Goal: Check status: Check status

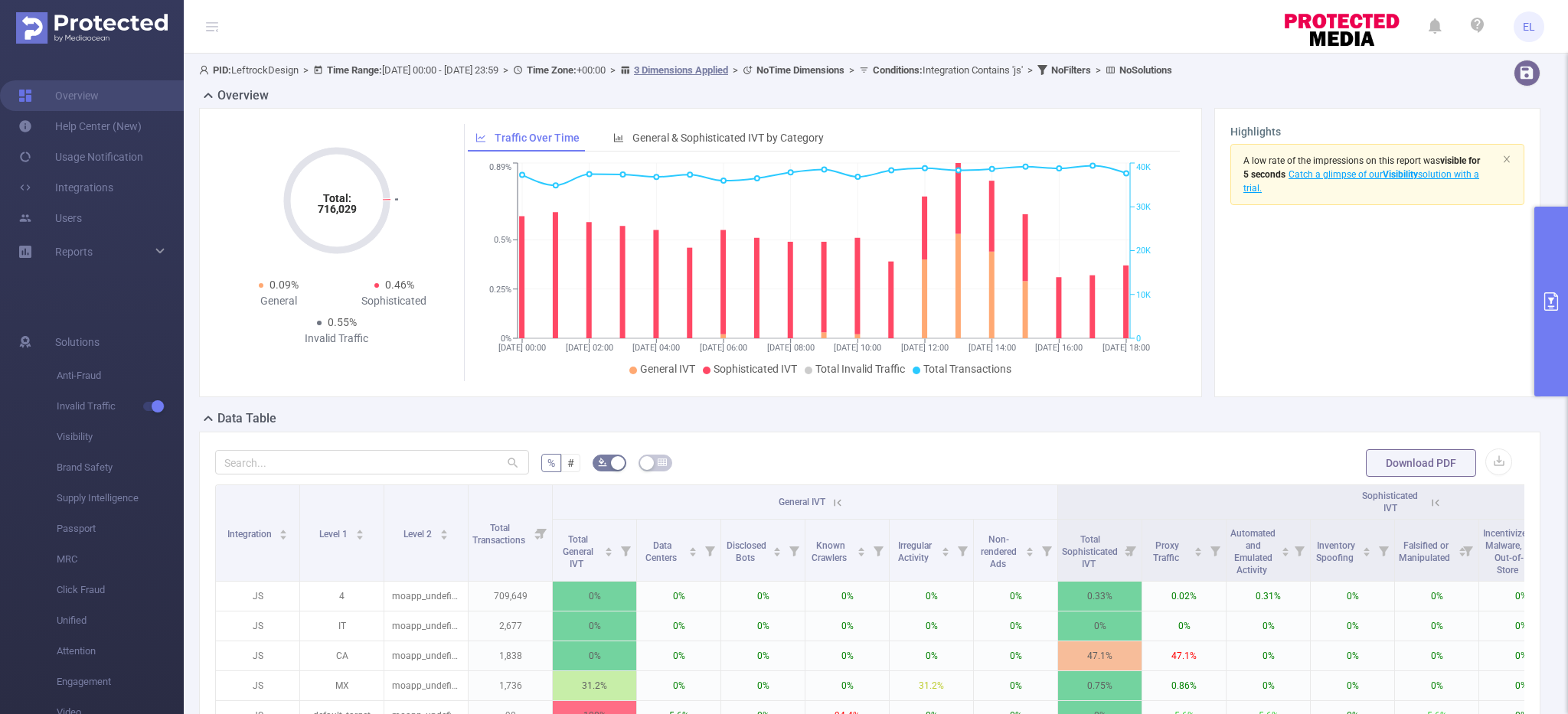
scroll to position [0, 3]
click at [1565, 273] on button "primary" at bounding box center [1551, 302] width 34 height 190
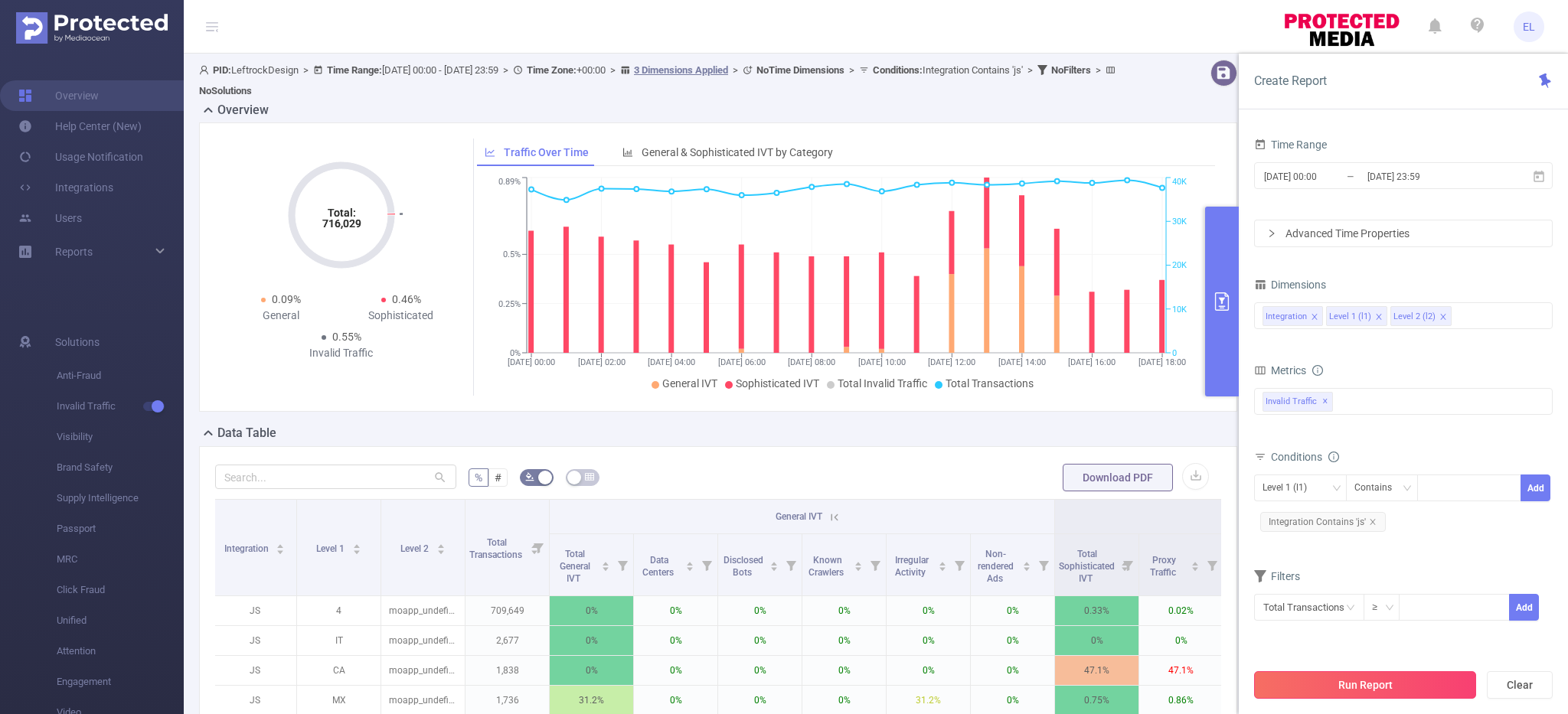
click at [1331, 682] on button "Run Report" at bounding box center [1364, 685] width 222 height 28
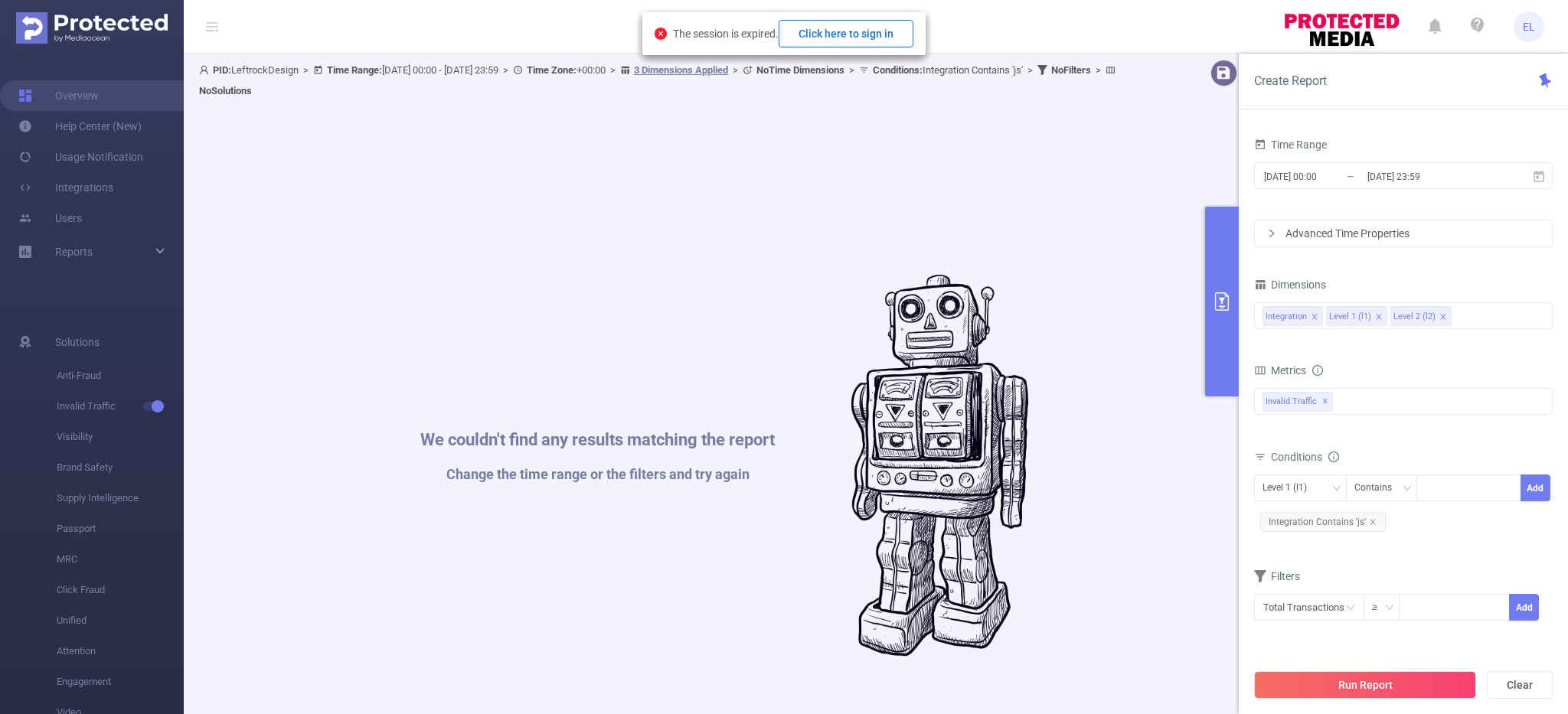
click at [877, 37] on button "Click here to sign in" at bounding box center [845, 34] width 135 height 28
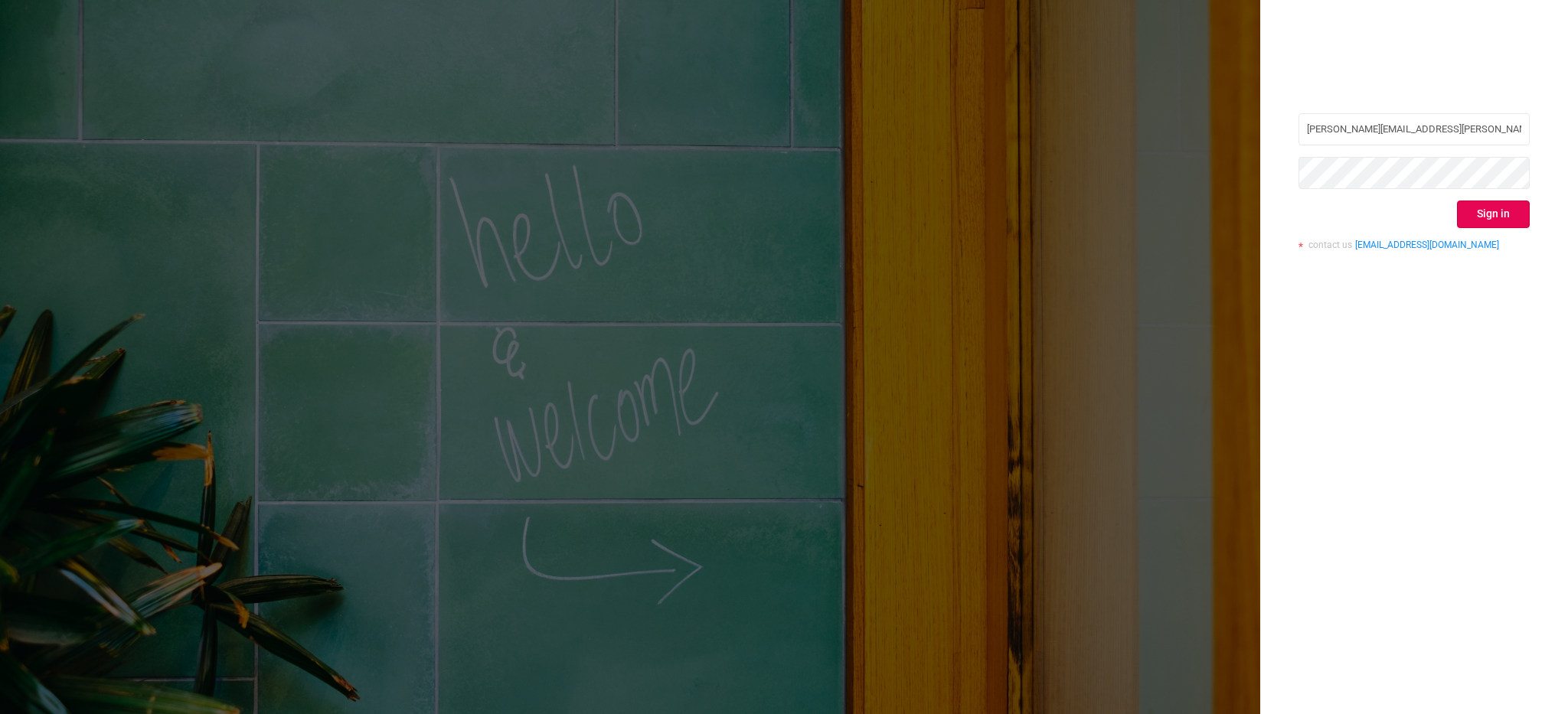
click at [1513, 230] on div "evan.leftwich@buzzworthy.com Sign in contact us info@protected.media" at bounding box center [1414, 187] width 231 height 149
click at [1506, 209] on button "Sign in" at bounding box center [1493, 215] width 73 height 28
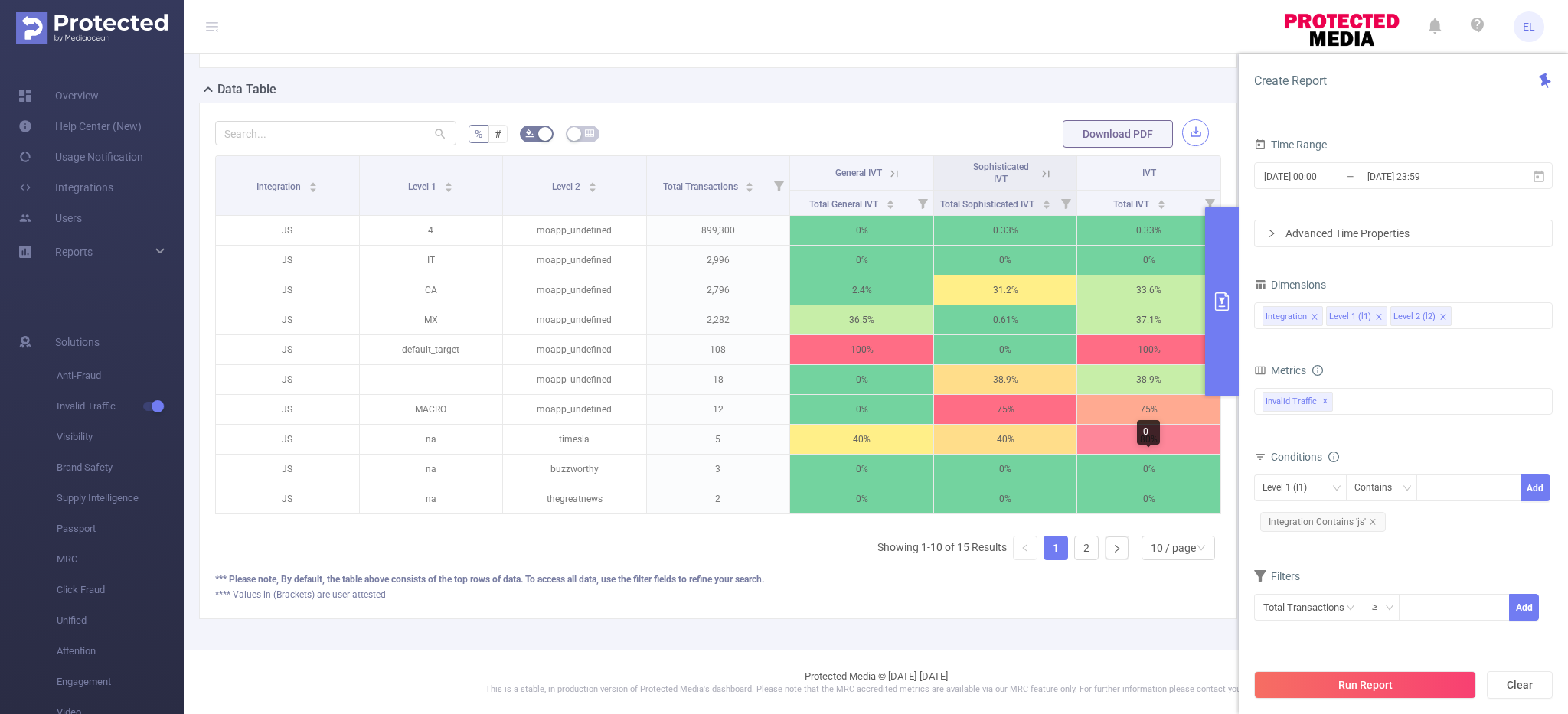
scroll to position [291, 0]
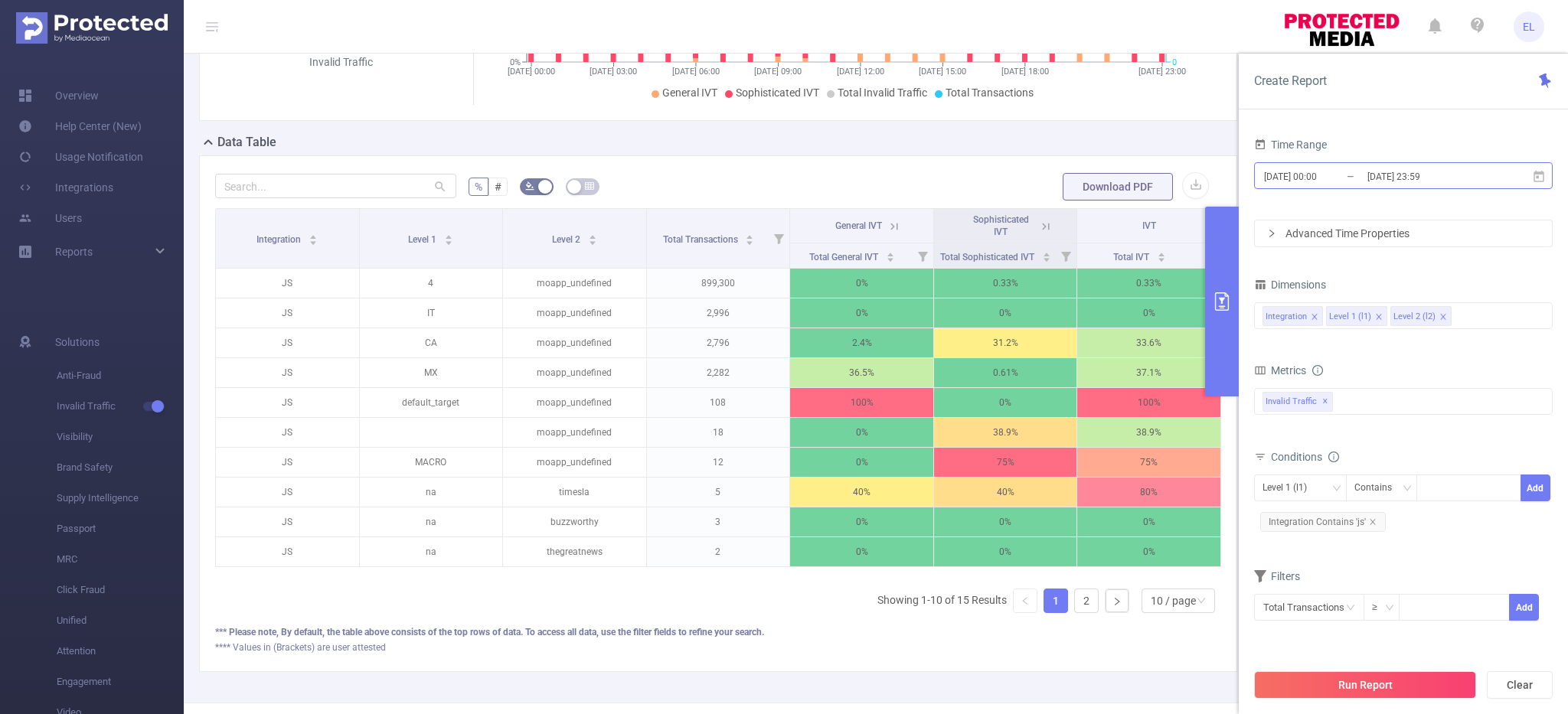
click at [1321, 183] on input "[DATE] 00:00" at bounding box center [1324, 177] width 124 height 21
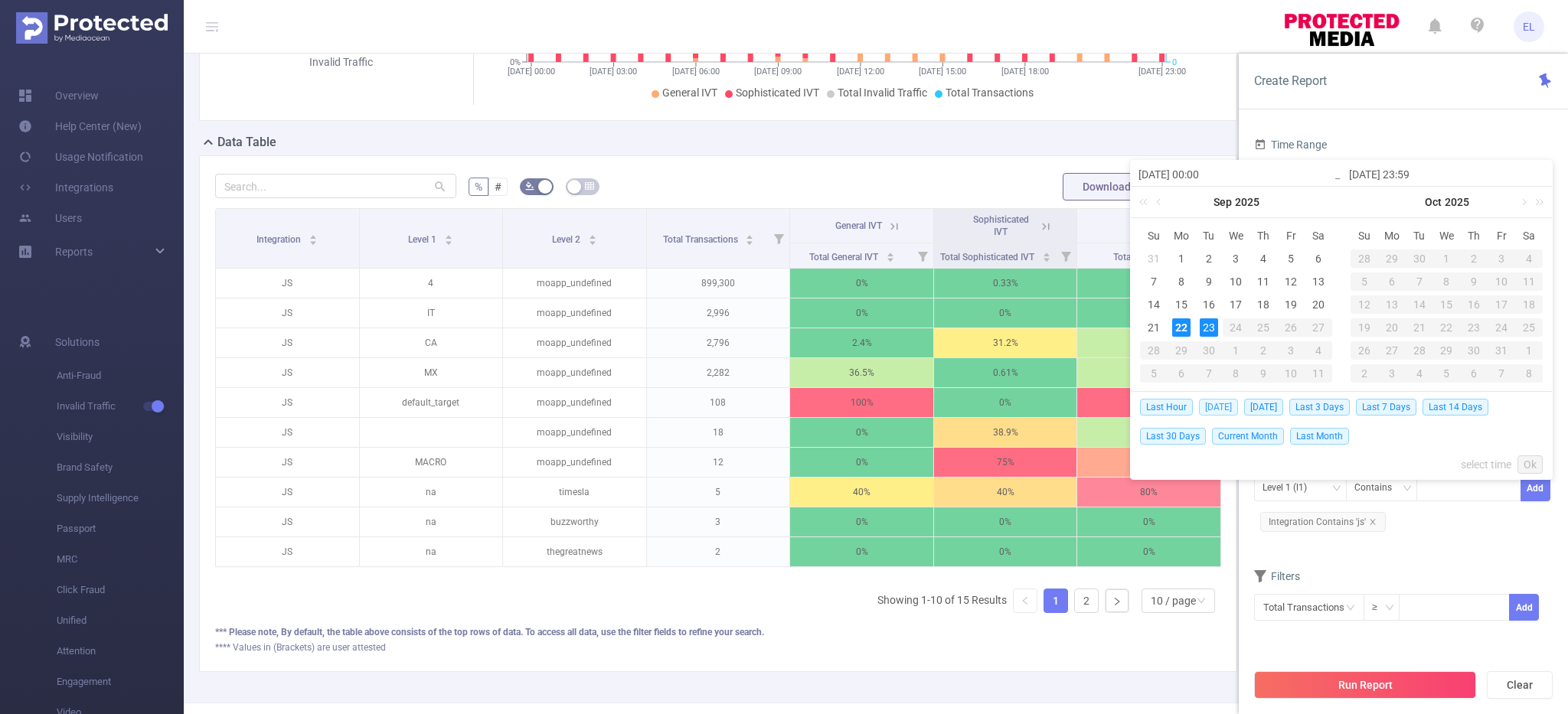
click at [1231, 406] on span "Today" at bounding box center [1218, 407] width 39 height 17
type input "2025-09-22 00:00"
type input "2025-09-22 23:59"
click at [1231, 406] on div "% # Download PDF Integration Level 1 Level 2 Total Transactions General IVT Sop…" at bounding box center [718, 414] width 1038 height 517
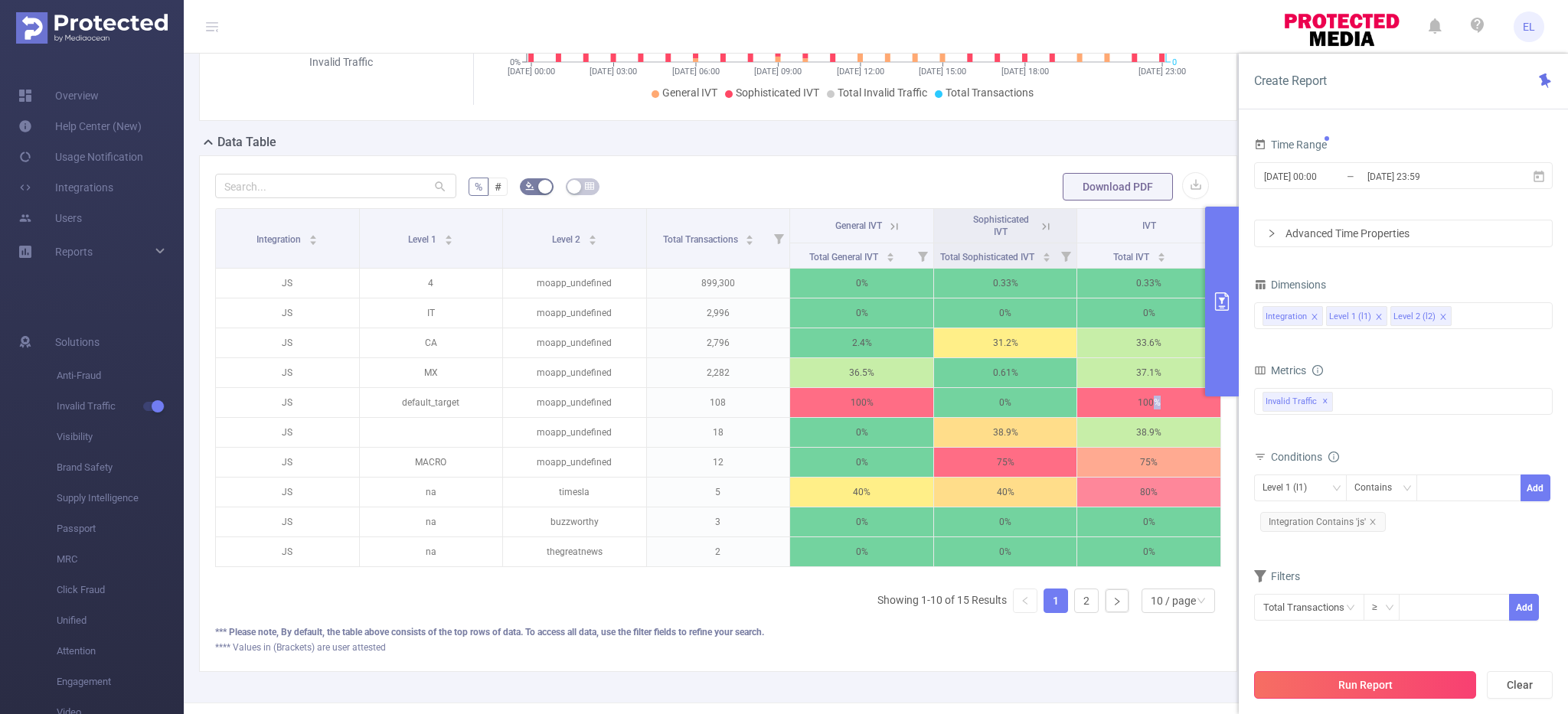
click at [1377, 678] on button "Run Report" at bounding box center [1364, 685] width 222 height 28
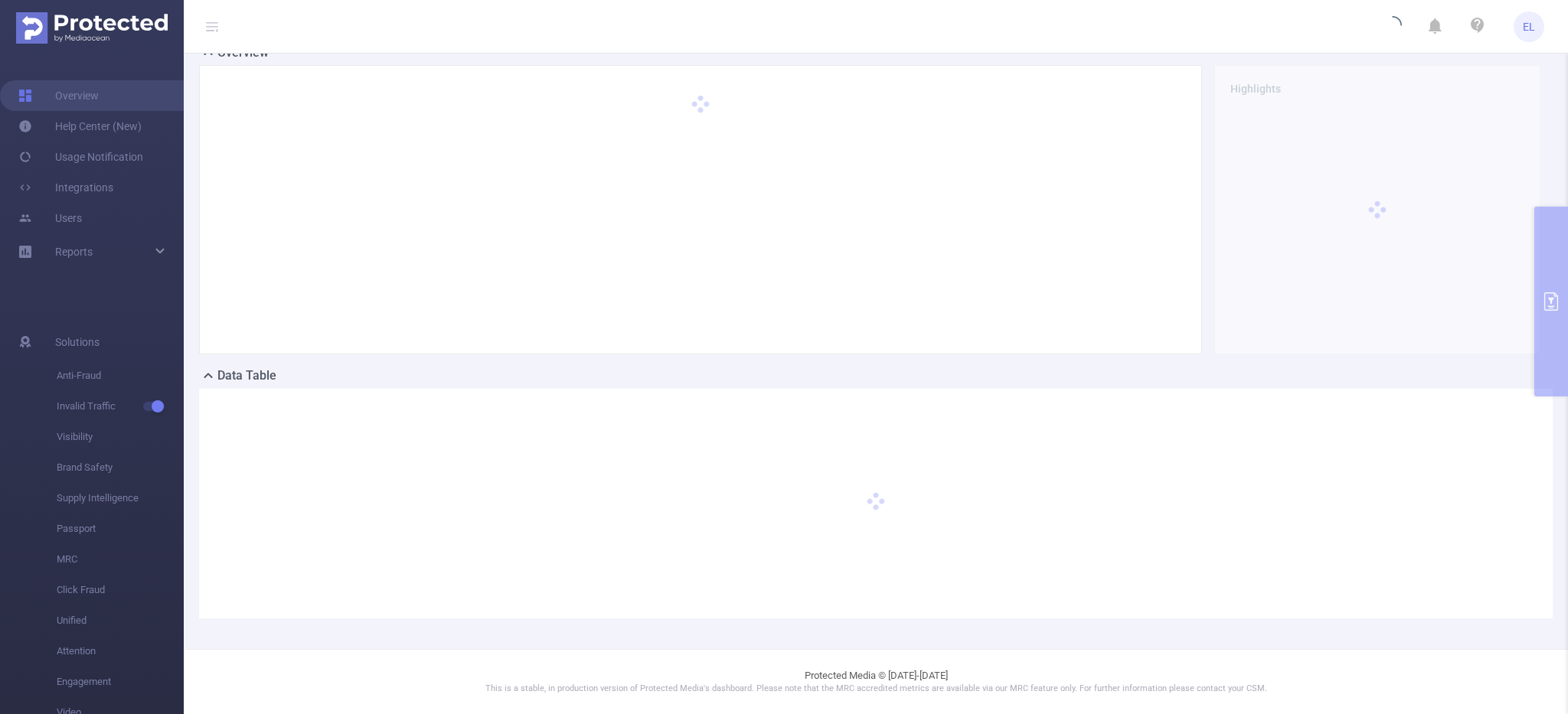
scroll to position [42, 0]
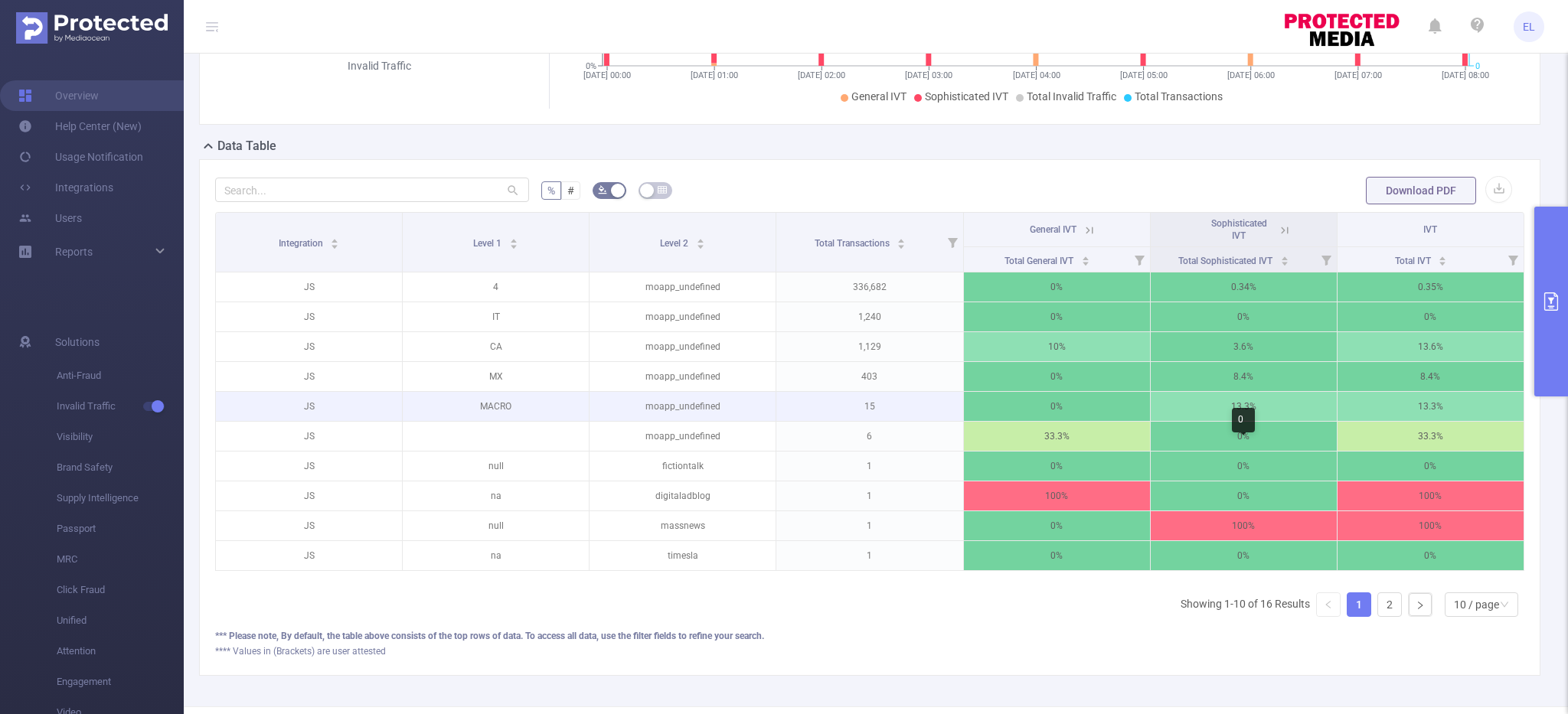
scroll to position [269, 0]
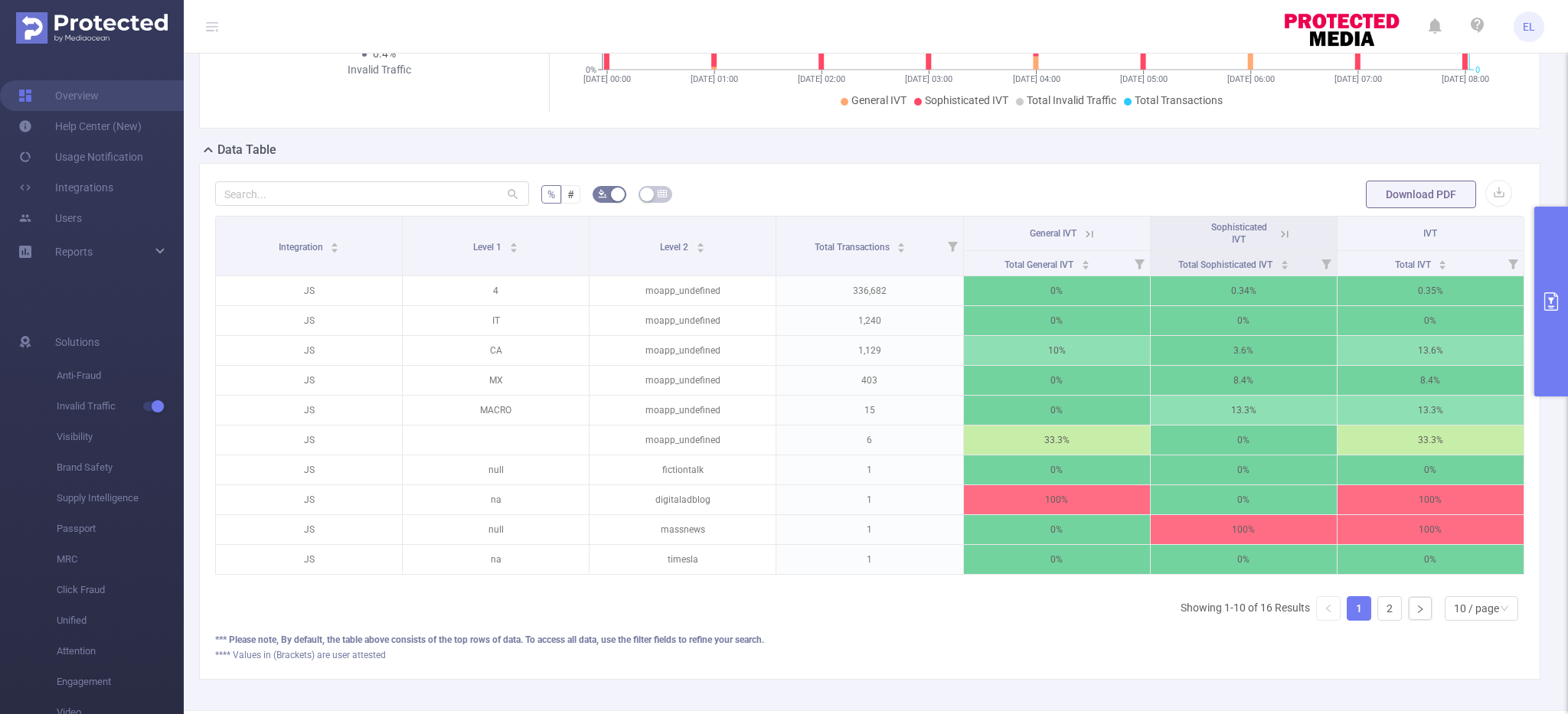
click at [1098, 230] on th "General IVT" at bounding box center [1057, 234] width 187 height 35
click at [1085, 237] on icon at bounding box center [1090, 234] width 14 height 14
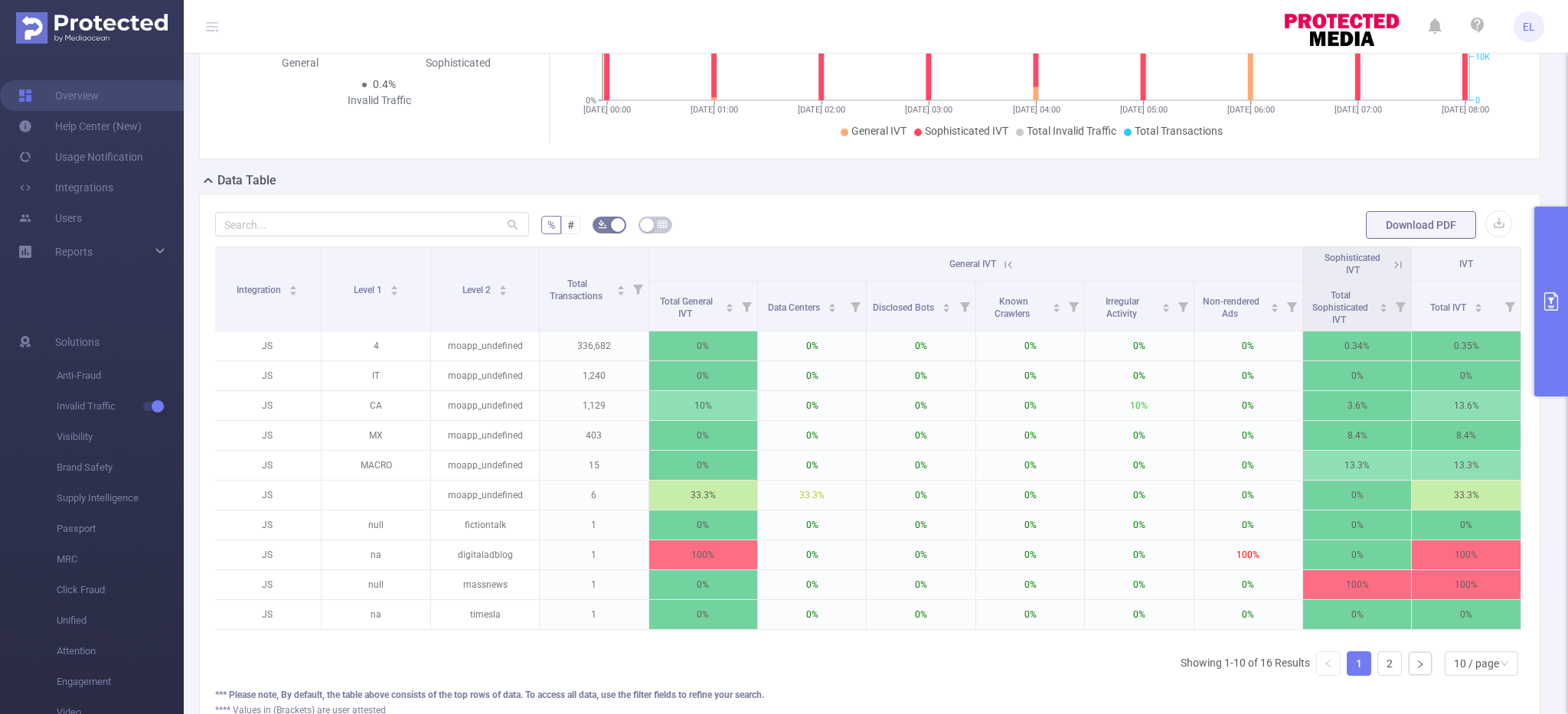
scroll to position [234, 0]
